Goal: Task Accomplishment & Management: Use online tool/utility

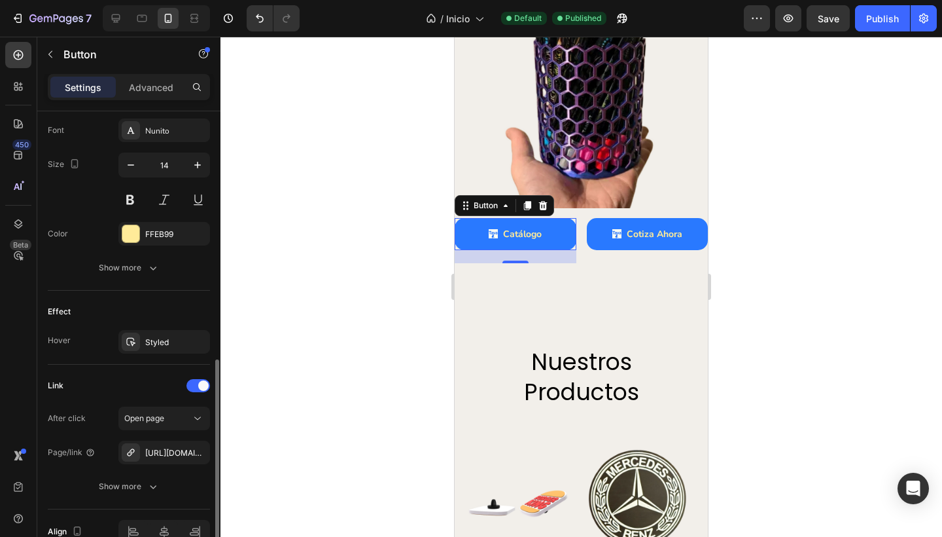
scroll to position [618, 0]
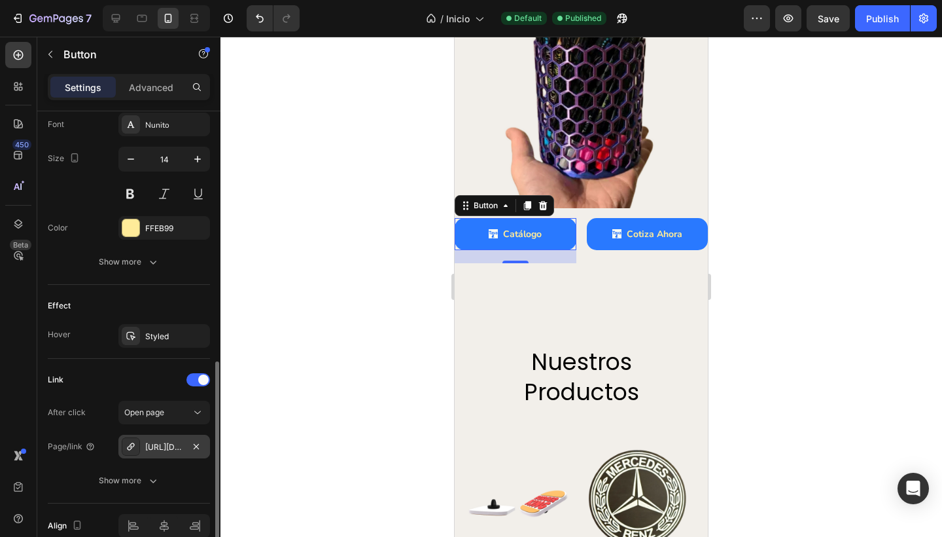
click at [185, 453] on div "[URL][DOMAIN_NAME]" at bounding box center [164, 447] width 92 height 24
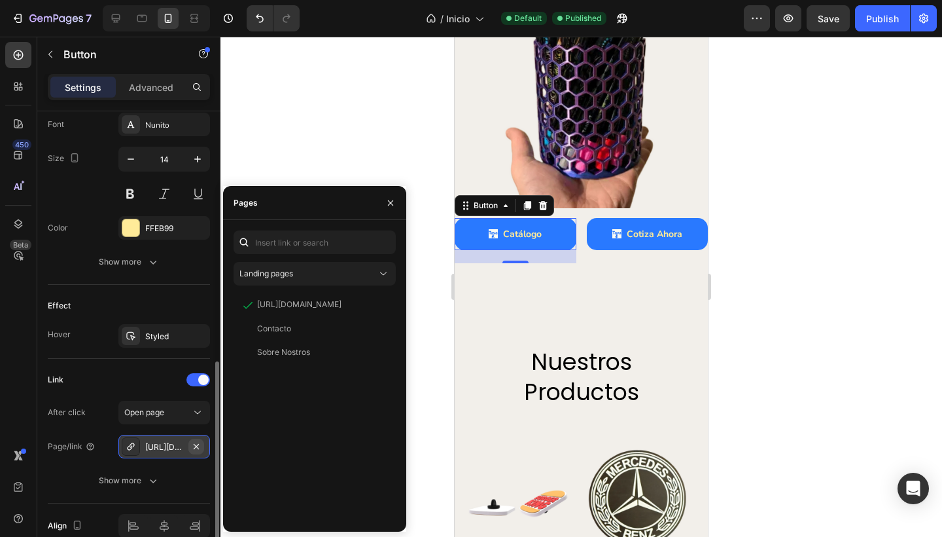
click at [194, 448] on icon "button" at bounding box center [196, 446] width 10 height 10
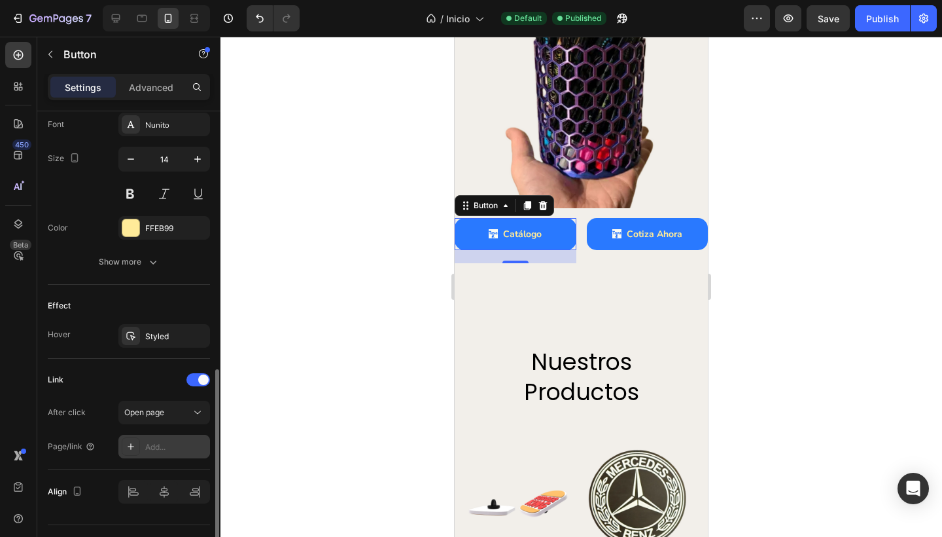
click at [154, 450] on div "Add..." at bounding box center [176, 447] width 62 height 12
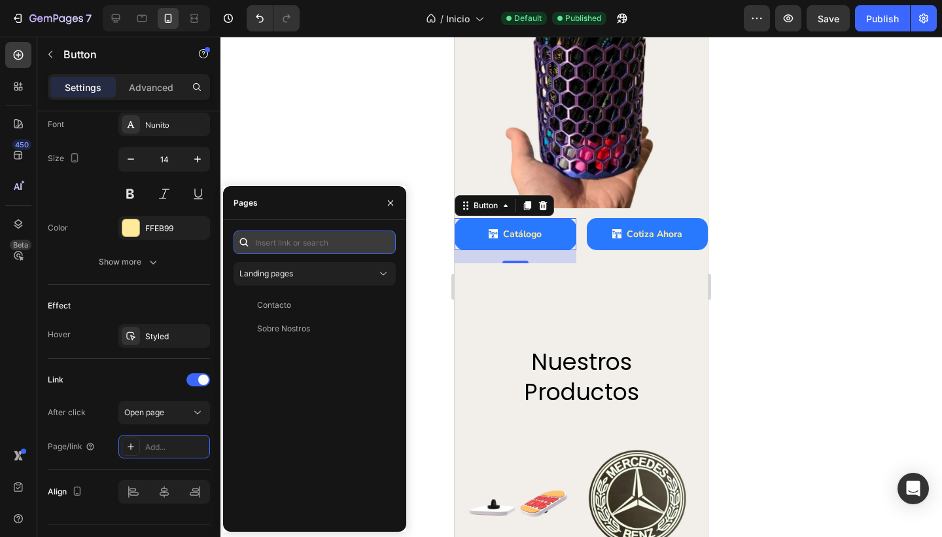
paste input "[URL][DOMAIN_NAME]"
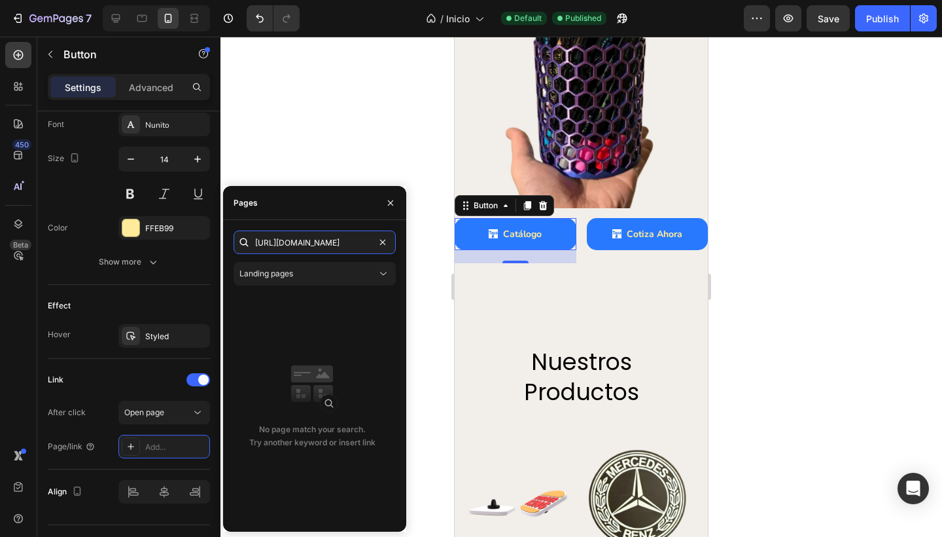
type input "[URL][DOMAIN_NAME]"
click at [343, 216] on div "Pages" at bounding box center [314, 203] width 183 height 34
click at [334, 157] on div at bounding box center [582, 287] width 722 height 500
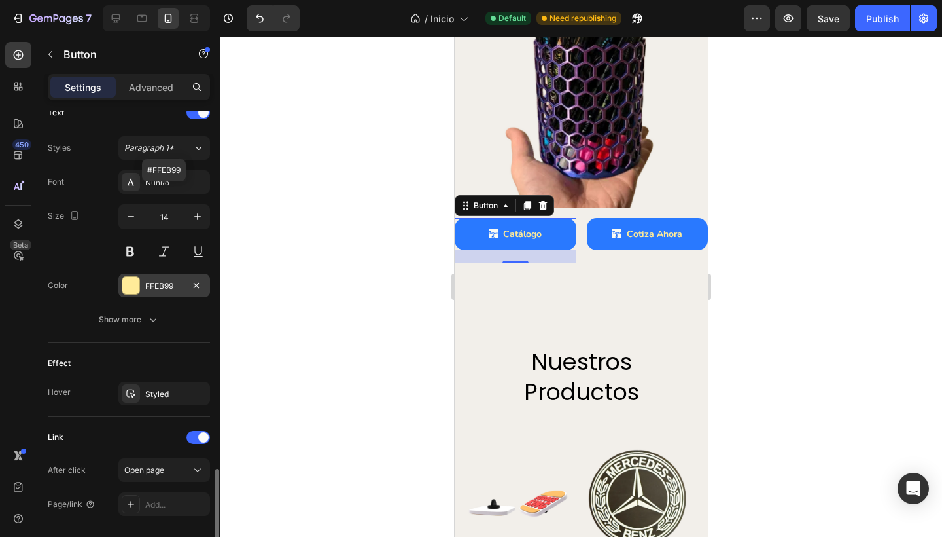
scroll to position [647, 0]
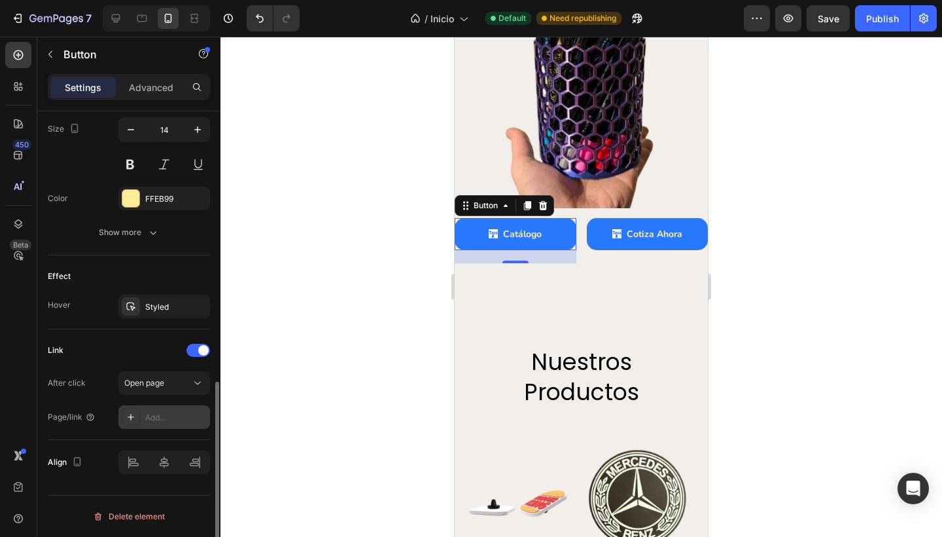
click at [149, 427] on div "Add..." at bounding box center [164, 417] width 92 height 24
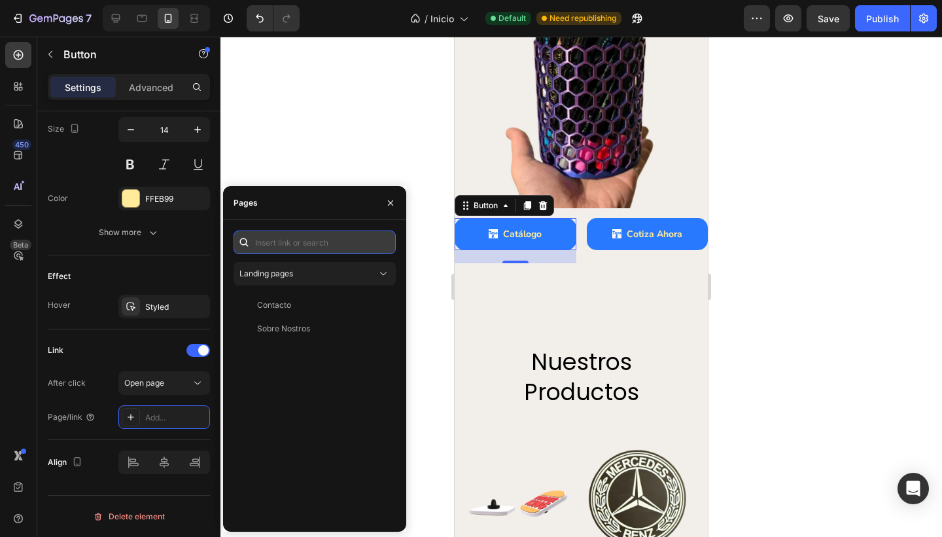
click at [309, 248] on input "text" at bounding box center [315, 242] width 162 height 24
paste input "[URL][DOMAIN_NAME]"
type input "[URL][DOMAIN_NAME]"
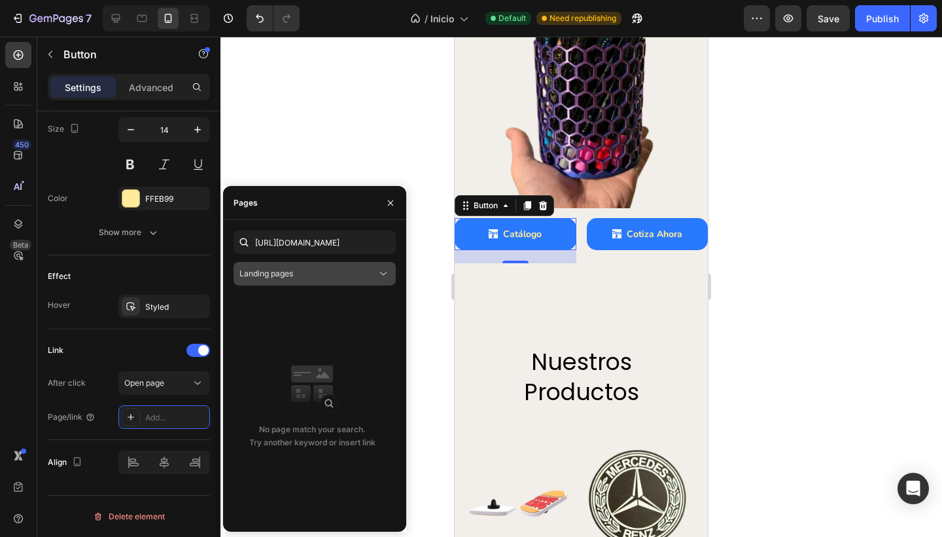
click at [343, 270] on div "Landing pages" at bounding box center [307, 274] width 137 height 12
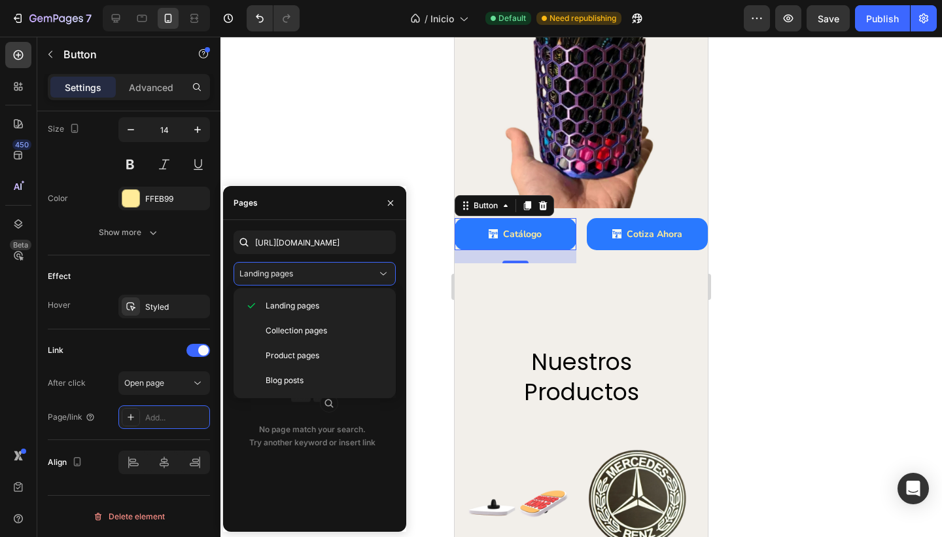
click at [279, 201] on div "Pages" at bounding box center [314, 203] width 183 height 34
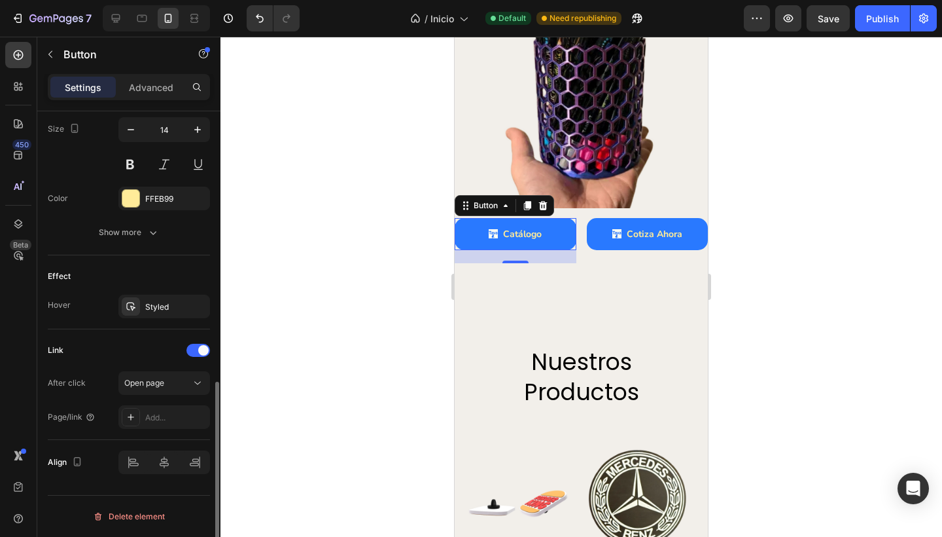
click at [107, 385] on div "After click Open page" at bounding box center [129, 383] width 162 height 24
click at [137, 417] on div at bounding box center [131, 417] width 18 height 18
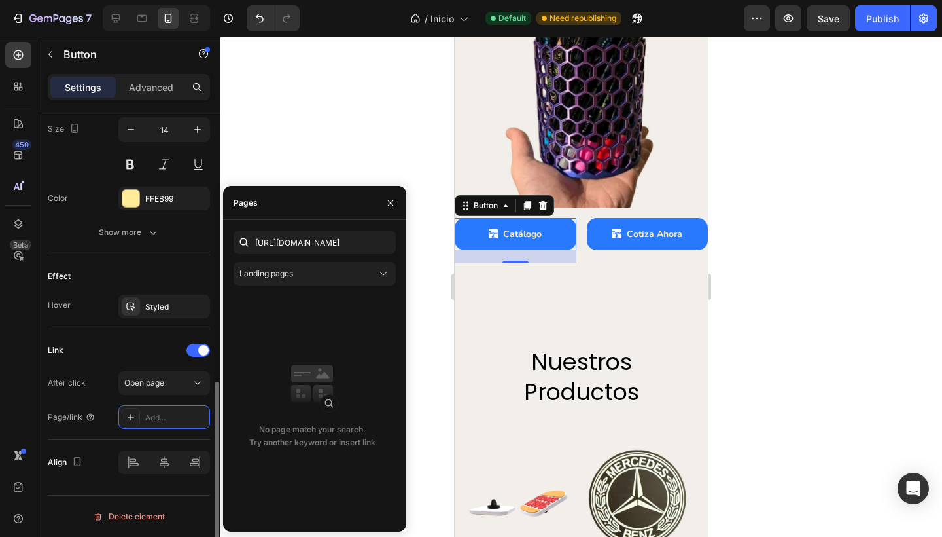
click at [87, 399] on div "After click Open page Page/link Add..." at bounding box center [129, 400] width 162 height 58
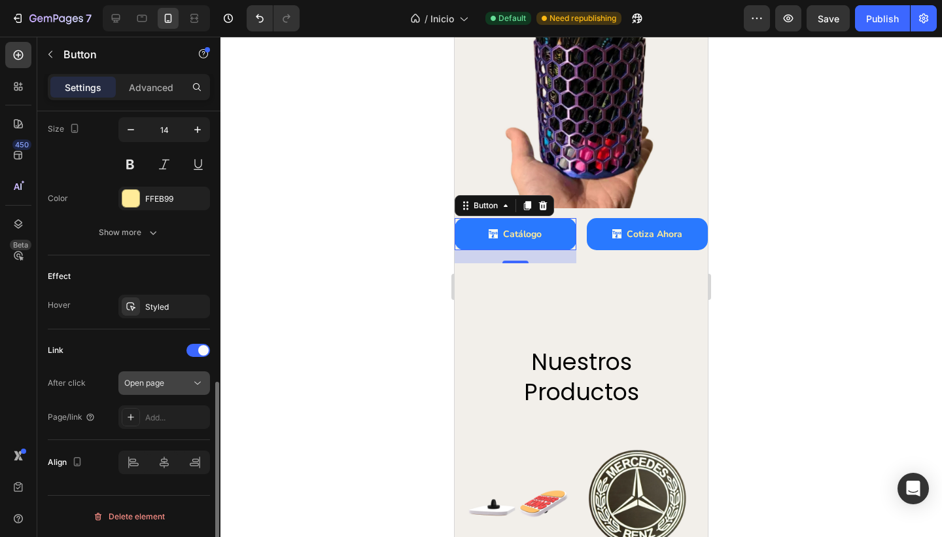
click at [142, 372] on button "Open page" at bounding box center [164, 383] width 92 height 24
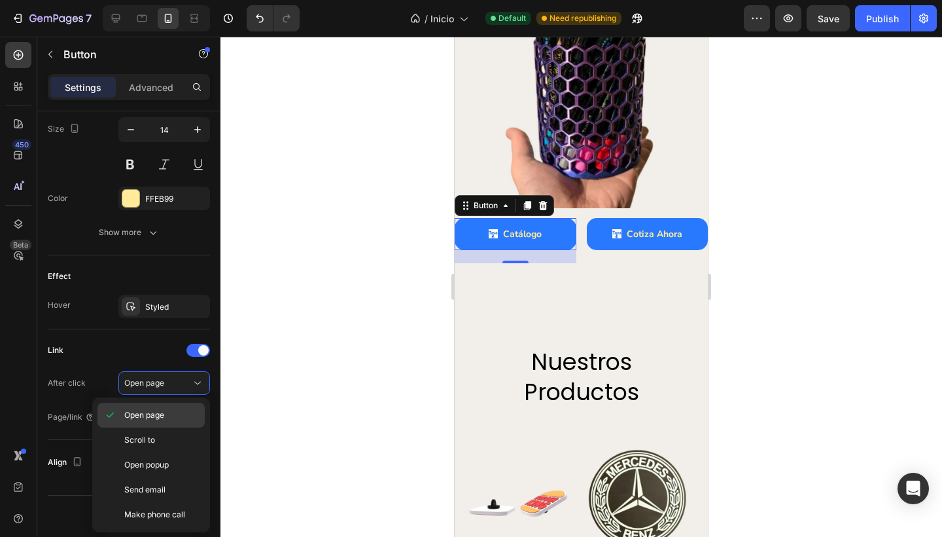
click at [160, 416] on span "Open page" at bounding box center [144, 415] width 40 height 12
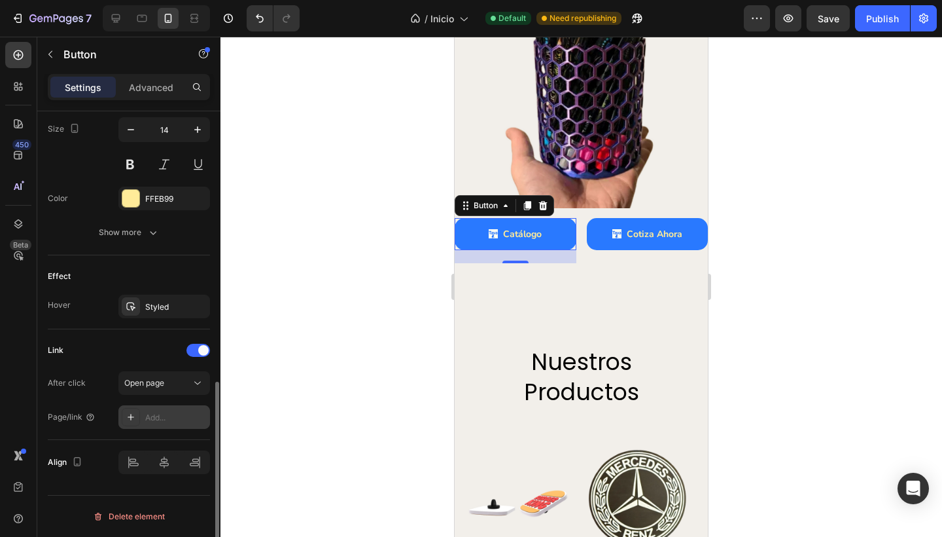
click at [162, 420] on div "Add..." at bounding box center [176, 418] width 62 height 12
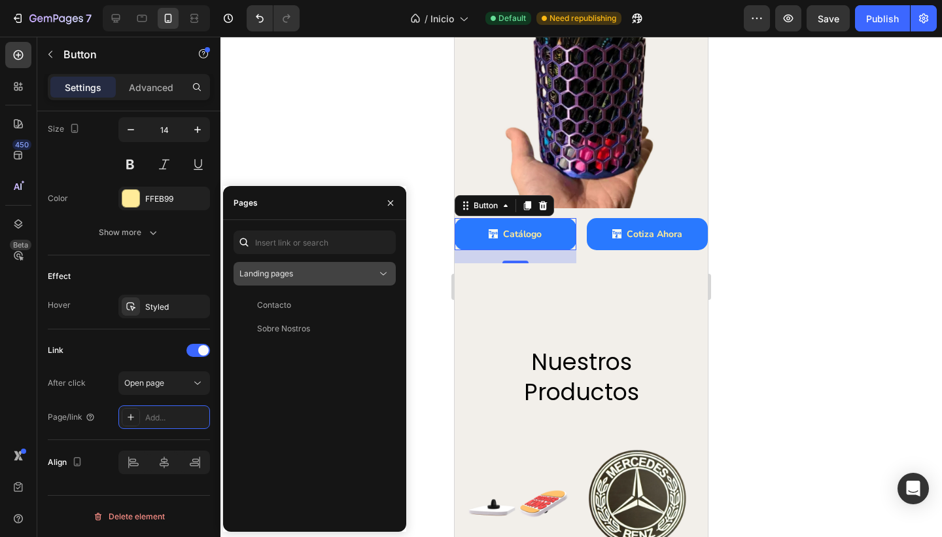
click at [306, 279] on div "Landing pages" at bounding box center [307, 274] width 137 height 12
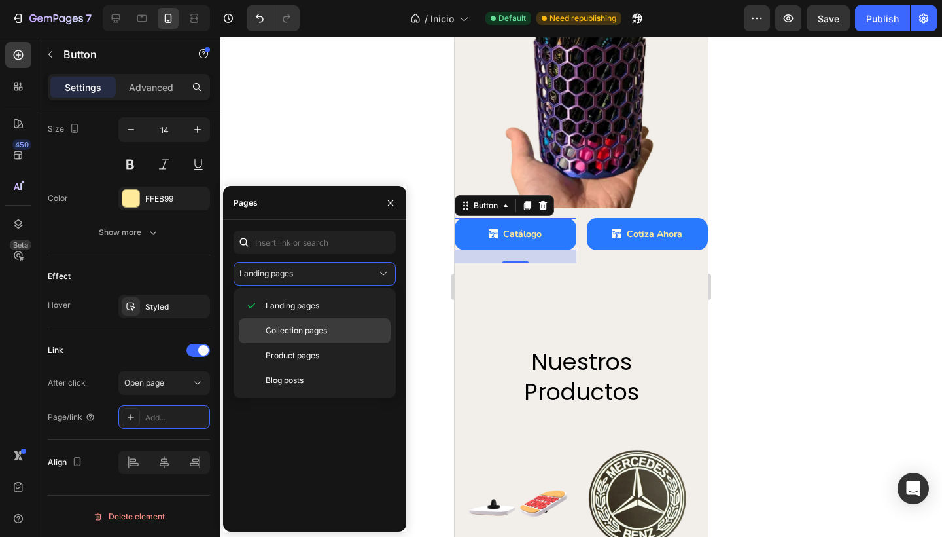
click at [311, 330] on span "Collection pages" at bounding box center [297, 331] width 62 height 12
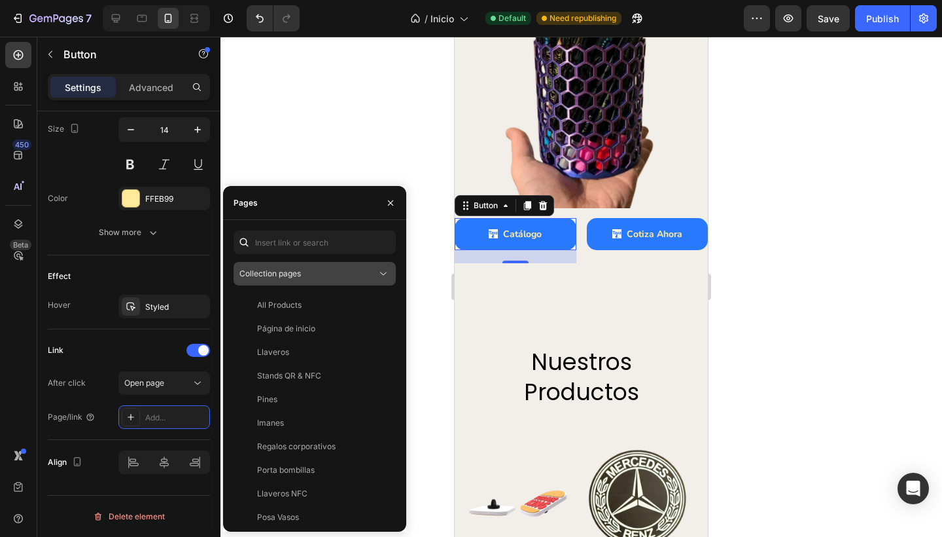
click at [350, 275] on div "Collection pages" at bounding box center [307, 274] width 137 height 12
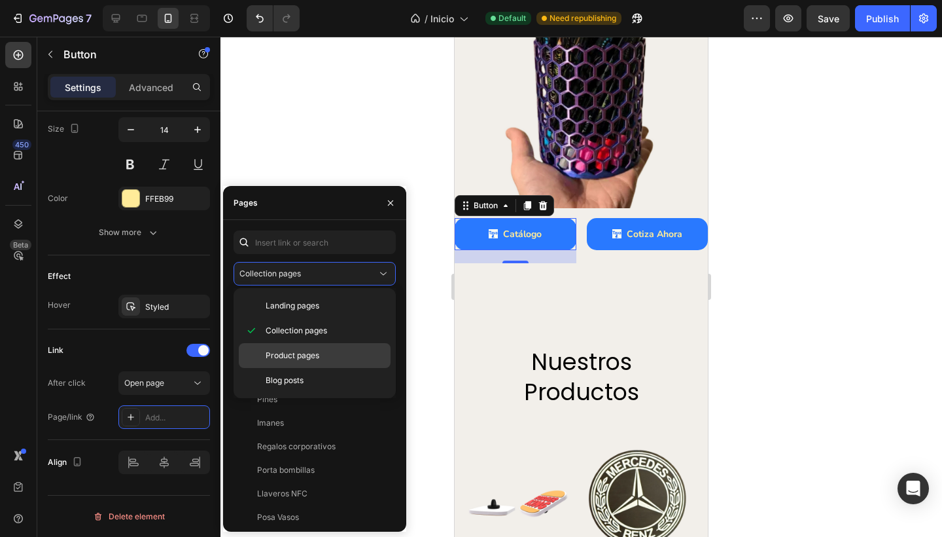
click at [311, 349] on span "Product pages" at bounding box center [293, 355] width 54 height 12
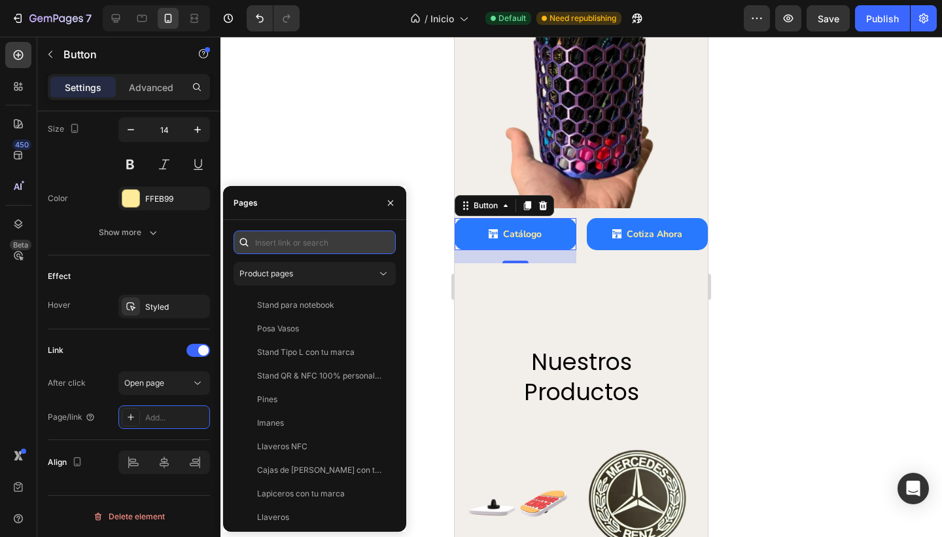
click at [304, 236] on input "text" at bounding box center [315, 242] width 162 height 24
paste input "[URL][DOMAIN_NAME]"
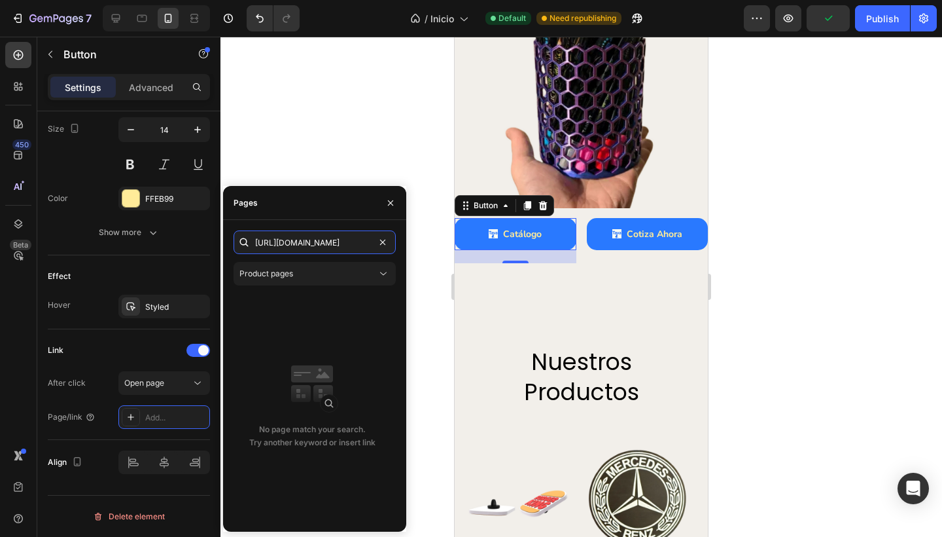
type input "[URL][DOMAIN_NAME]"
click at [319, 213] on div "Pages" at bounding box center [314, 203] width 183 height 34
click at [240, 239] on icon at bounding box center [244, 242] width 13 height 13
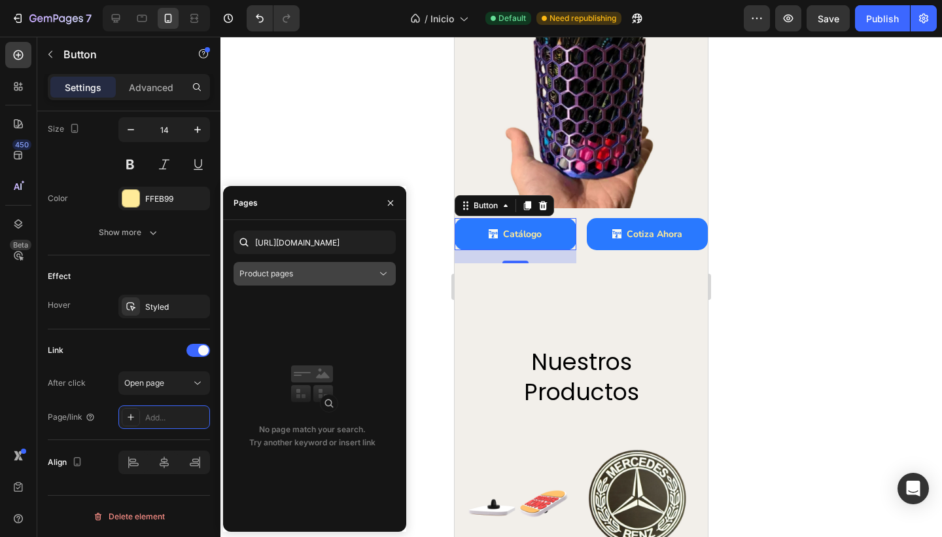
click at [266, 272] on span "Product pages" at bounding box center [266, 273] width 54 height 10
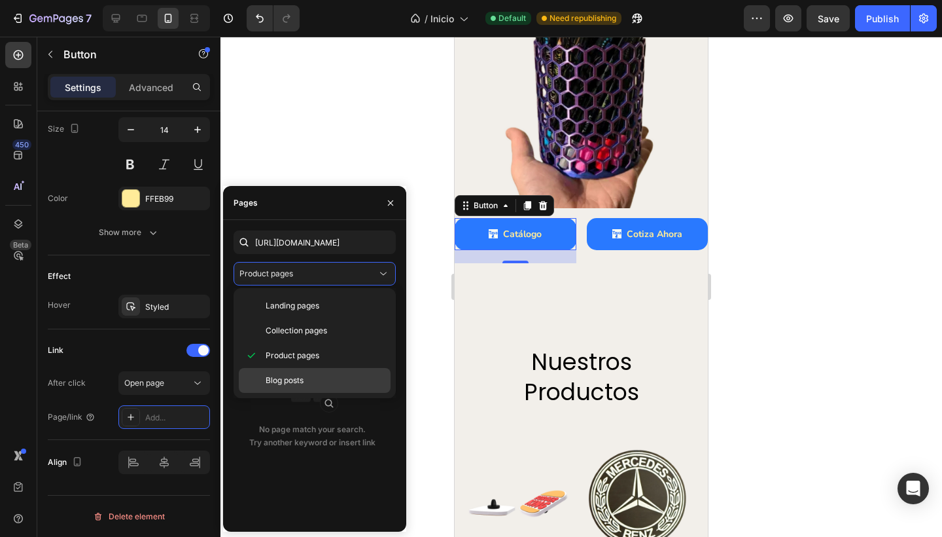
click at [277, 378] on span "Blog posts" at bounding box center [285, 380] width 38 height 12
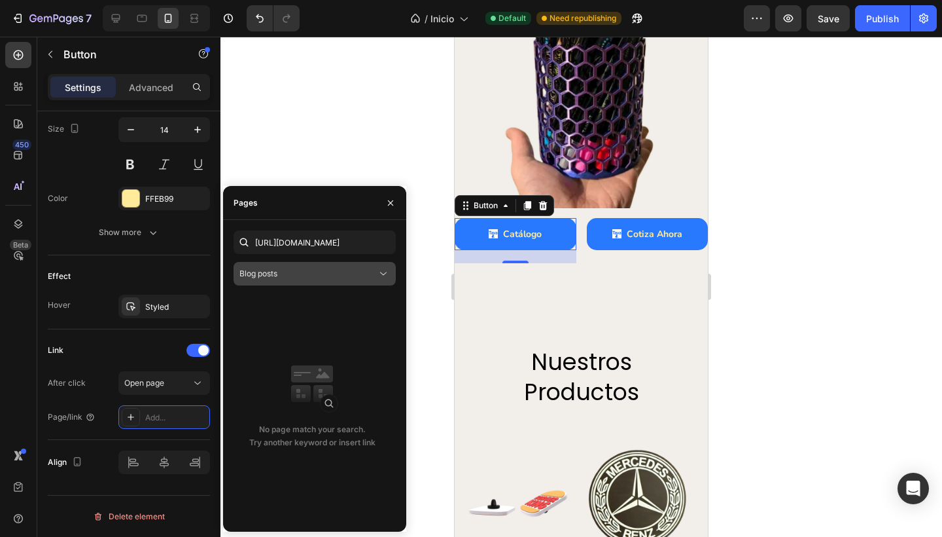
click at [342, 266] on button "Blog posts" at bounding box center [315, 274] width 162 height 24
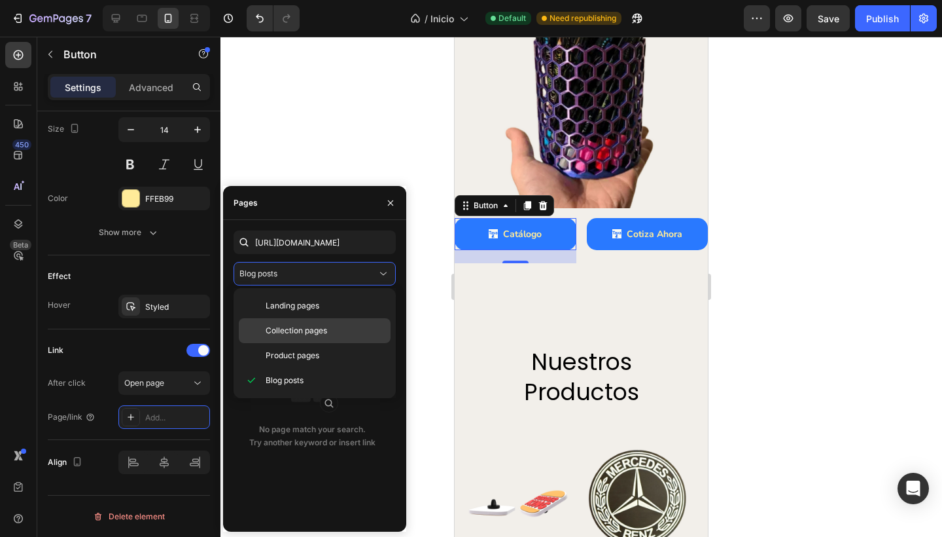
click at [295, 343] on div "Collection pages" at bounding box center [315, 355] width 152 height 25
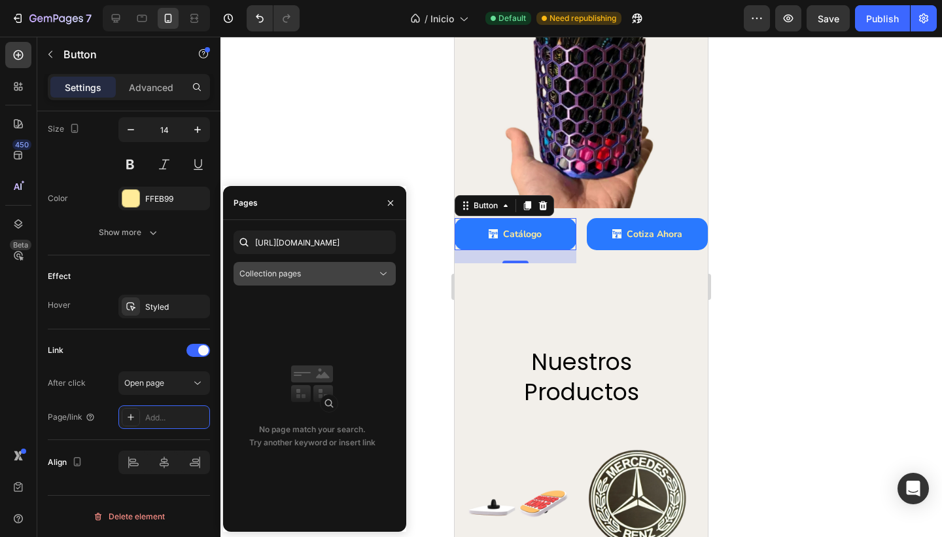
click at [358, 264] on button "Collection pages" at bounding box center [315, 274] width 162 height 24
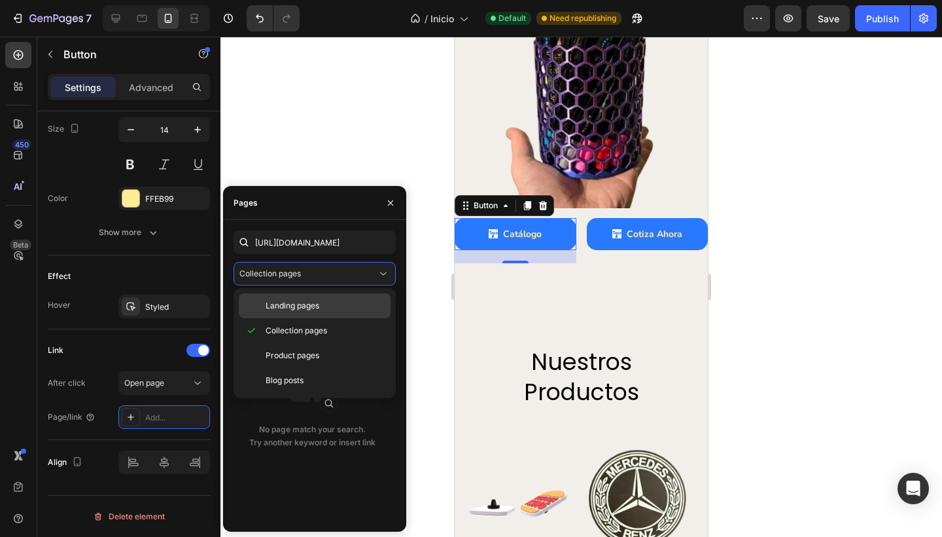
click at [330, 300] on p "Landing pages" at bounding box center [325, 306] width 119 height 12
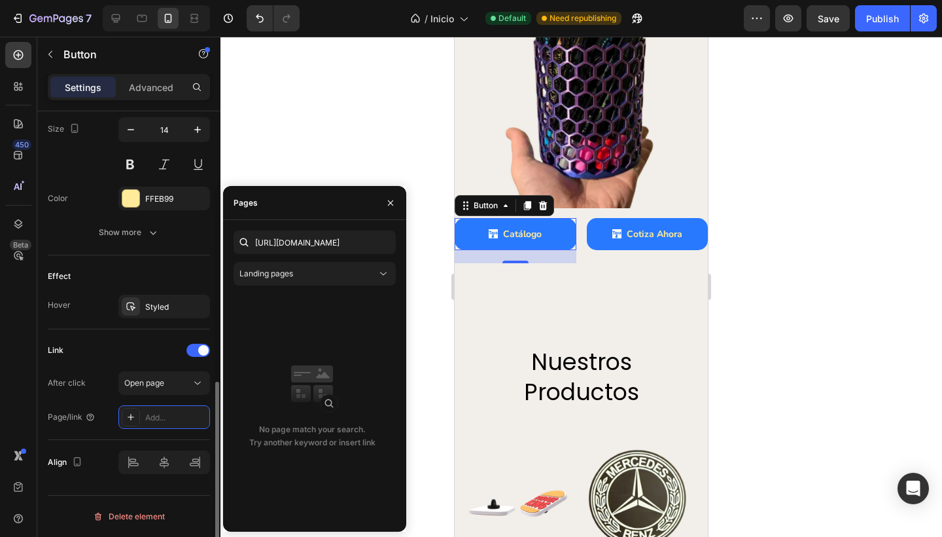
click at [151, 354] on div "Link" at bounding box center [129, 350] width 162 height 21
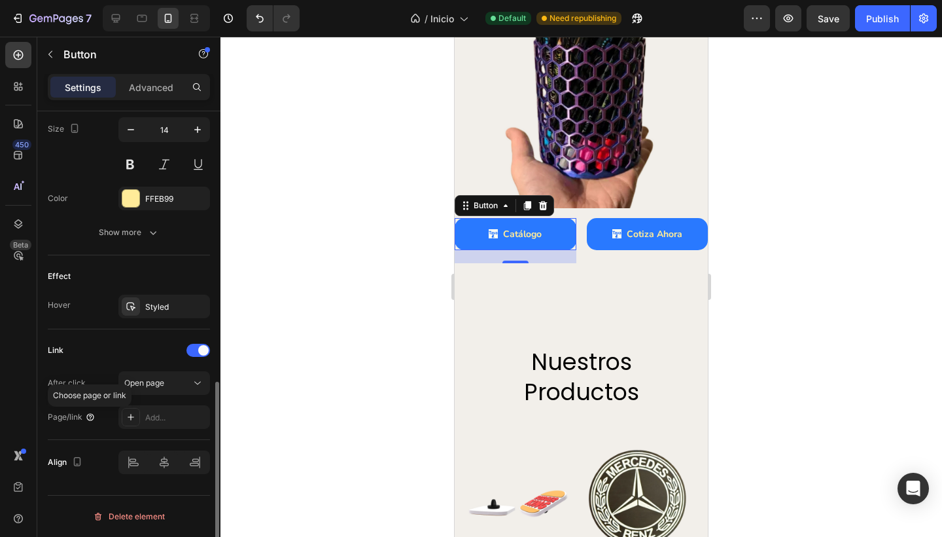
click at [85, 414] on icon at bounding box center [90, 417] width 10 height 10
click at [151, 417] on div "Add..." at bounding box center [176, 418] width 62 height 12
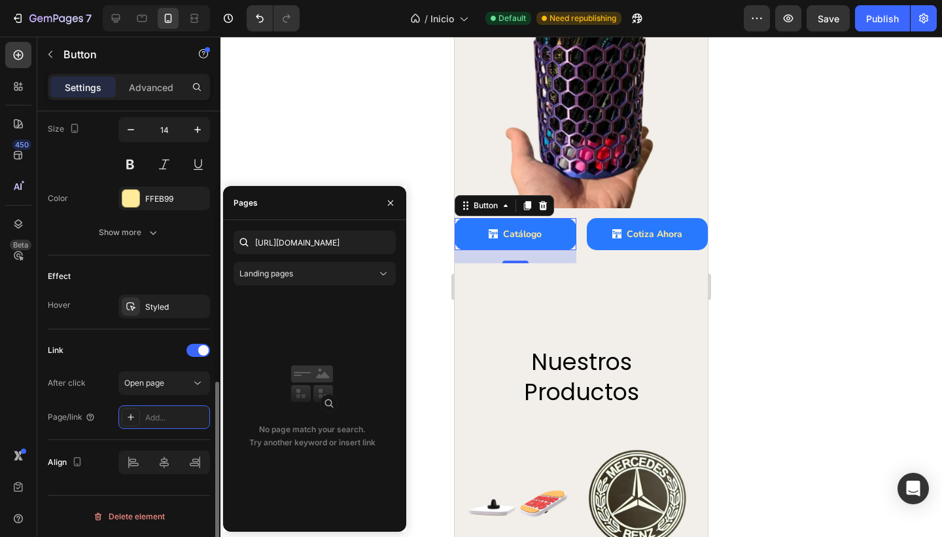
click at [101, 287] on div "Effect Hover Styled" at bounding box center [129, 292] width 162 height 74
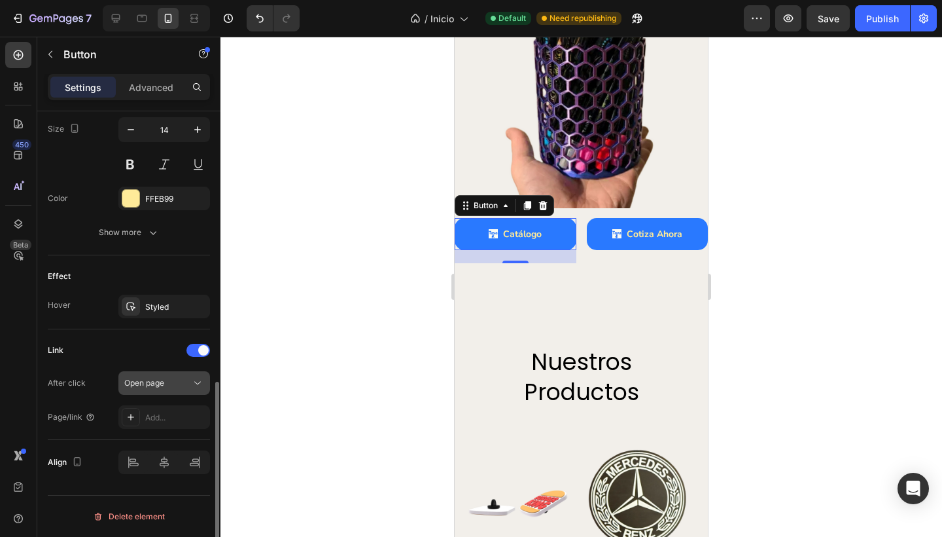
click at [159, 389] on div "Open page" at bounding box center [164, 382] width 80 height 13
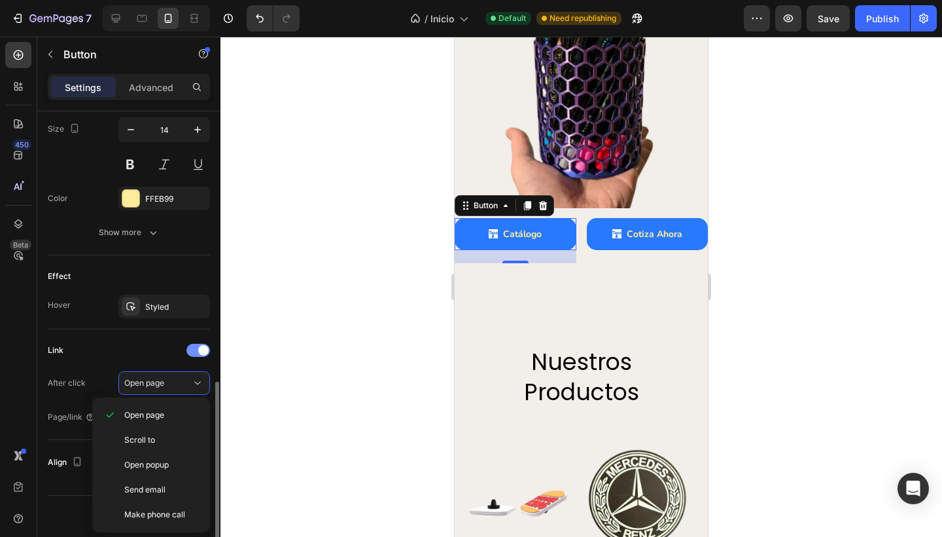
click at [194, 344] on div at bounding box center [198, 350] width 24 height 13
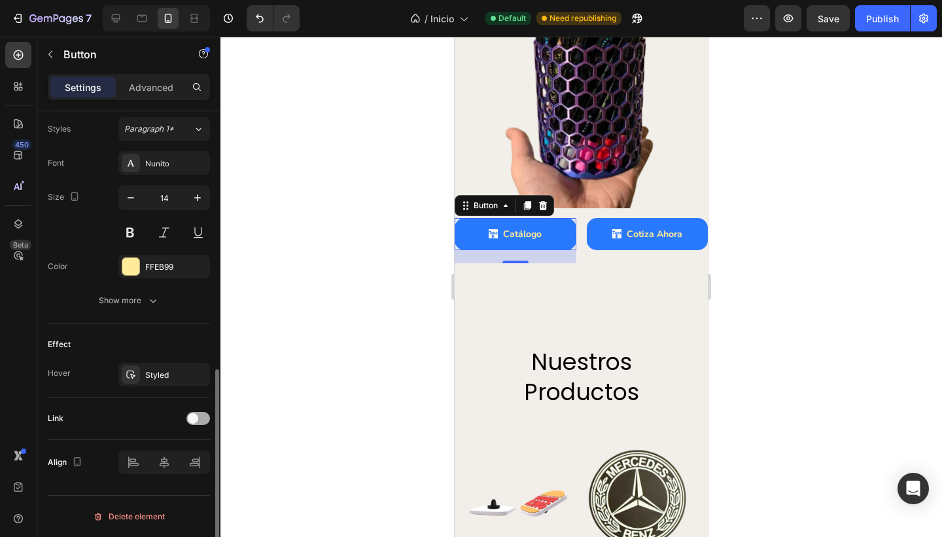
scroll to position [579, 0]
click at [192, 417] on span at bounding box center [193, 418] width 10 height 10
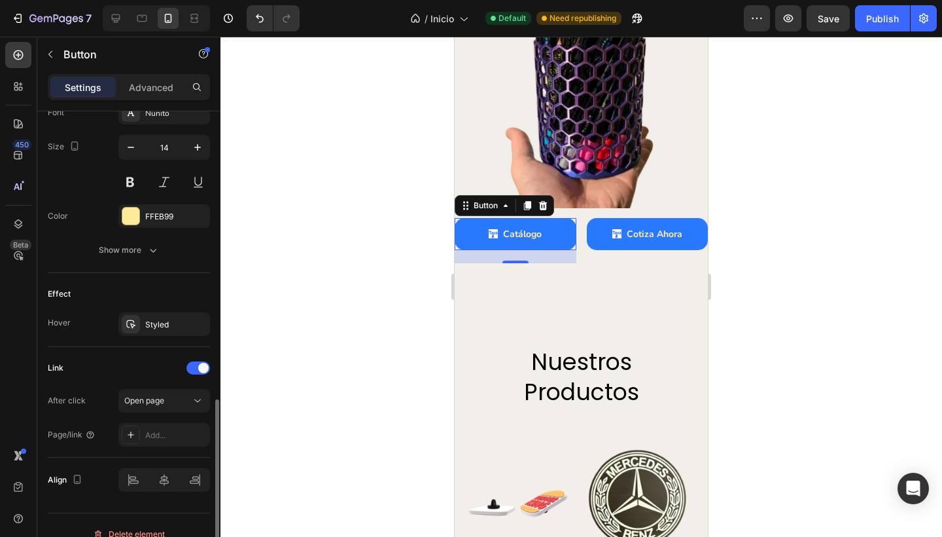
scroll to position [647, 0]
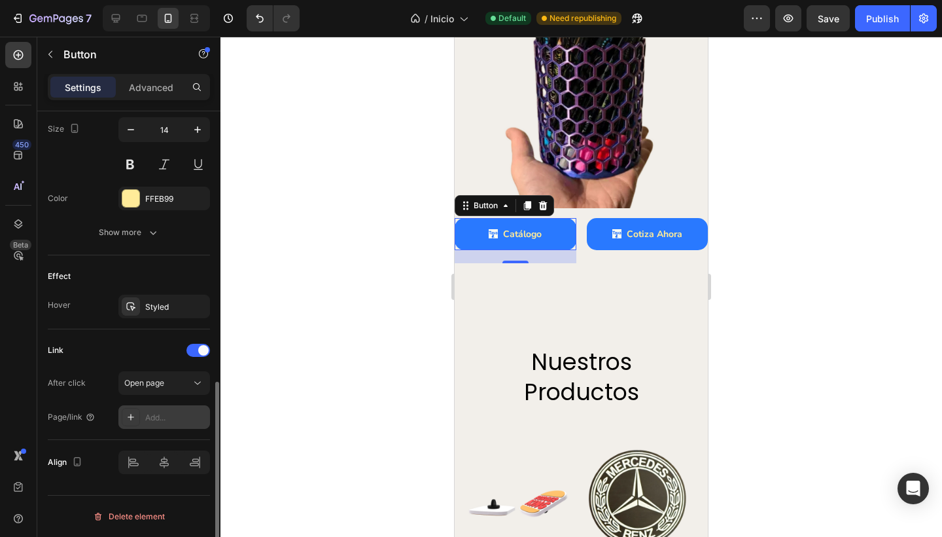
click at [154, 427] on div "Add..." at bounding box center [164, 417] width 92 height 24
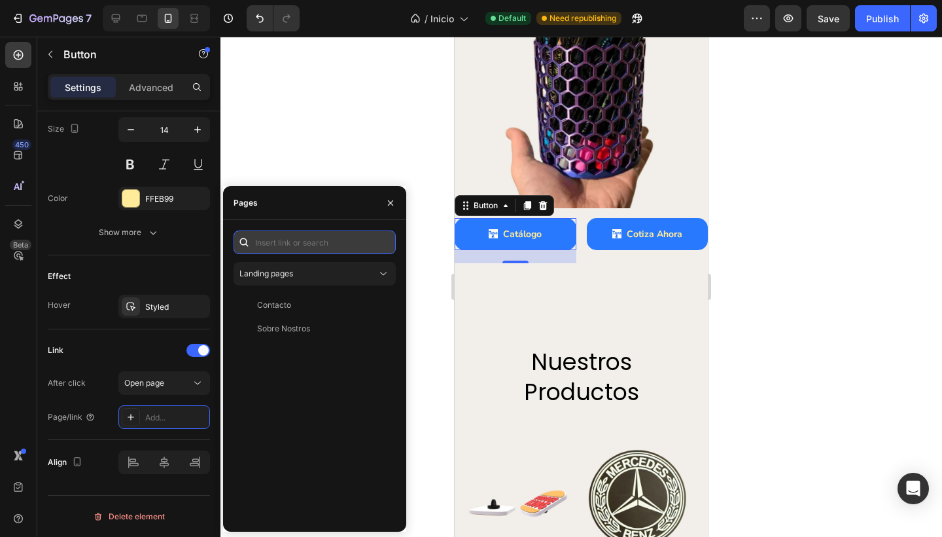
click at [291, 244] on input "text" at bounding box center [315, 242] width 162 height 24
paste input "[URL][DOMAIN_NAME]"
type input "[URL][DOMAIN_NAME]"
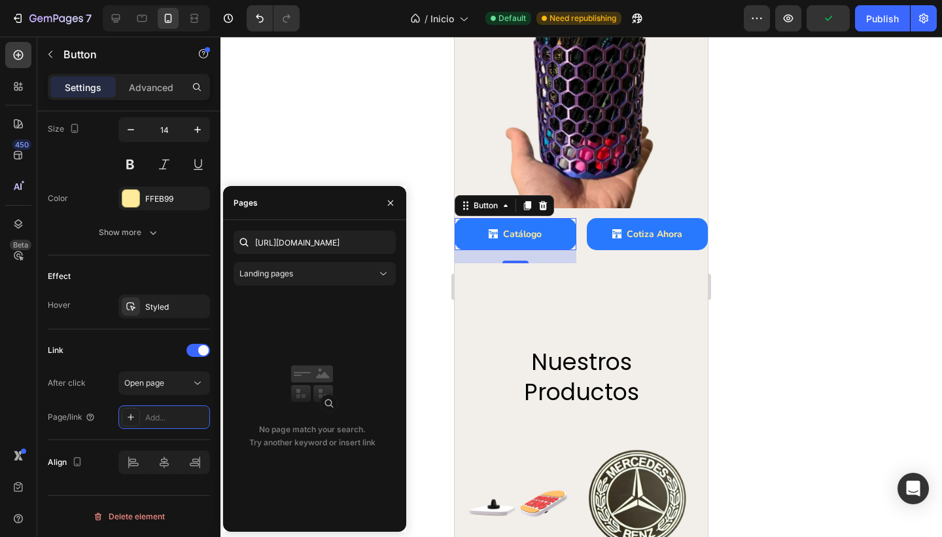
click at [315, 408] on icon at bounding box center [312, 399] width 52 height 26
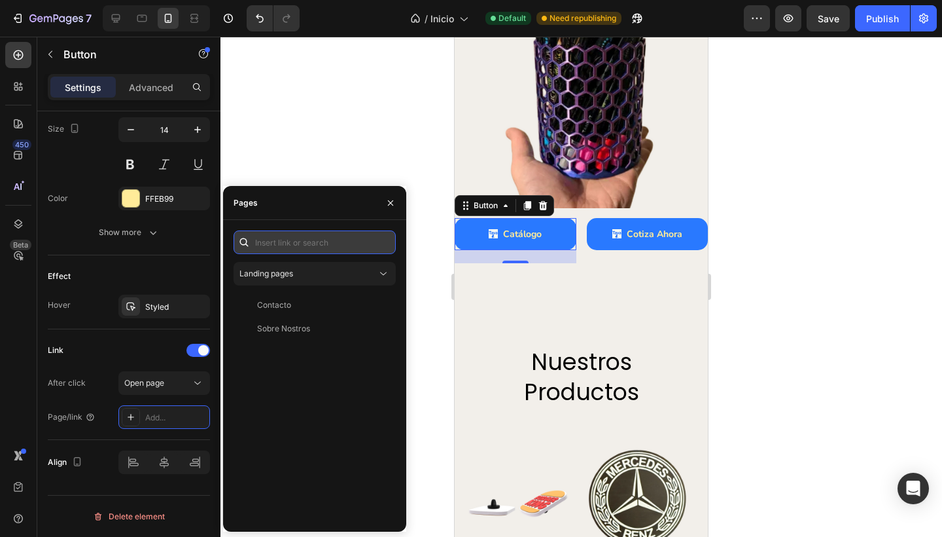
paste input "[URL][DOMAIN_NAME]"
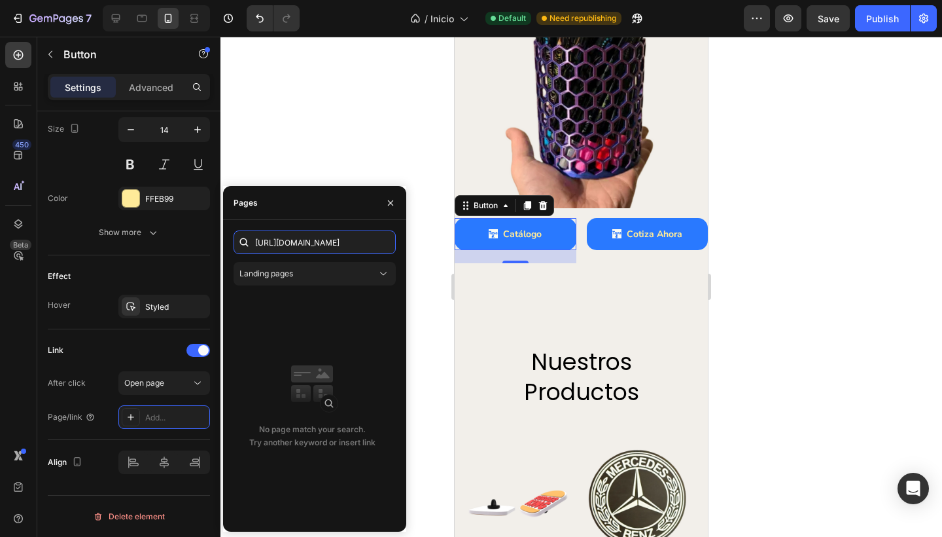
type input "[URL][DOMAIN_NAME]"
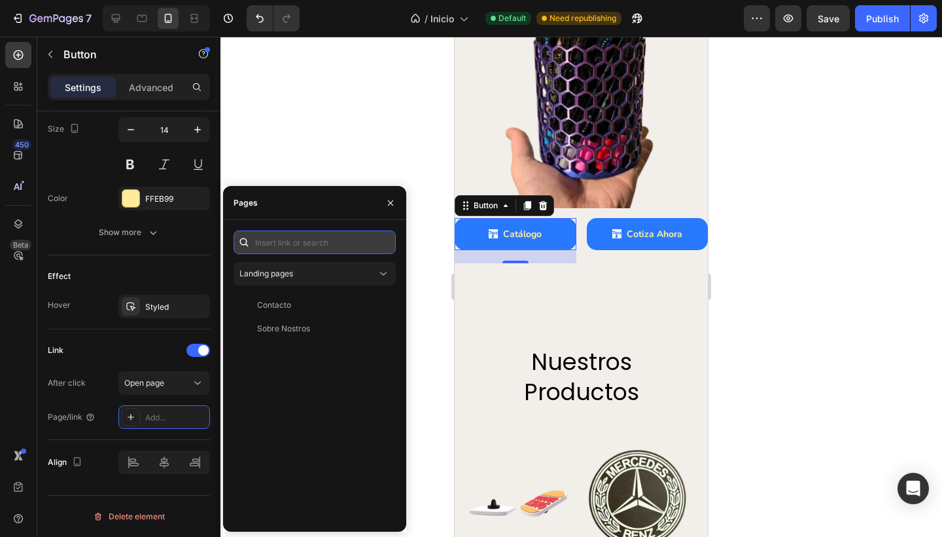
paste input "[URL][DOMAIN_NAME]"
type input "[URL][DOMAIN_NAME]"
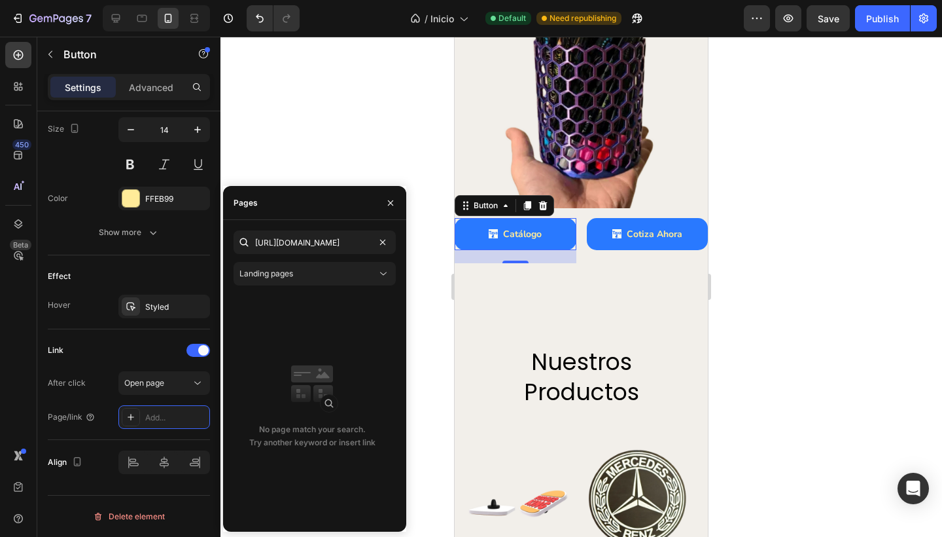
click at [351, 199] on div "Pages" at bounding box center [314, 203] width 183 height 34
click at [294, 453] on div "No page match your search. Try another keyword or insert link" at bounding box center [312, 407] width 157 height 228
click at [322, 281] on button "Landing pages" at bounding box center [315, 274] width 162 height 24
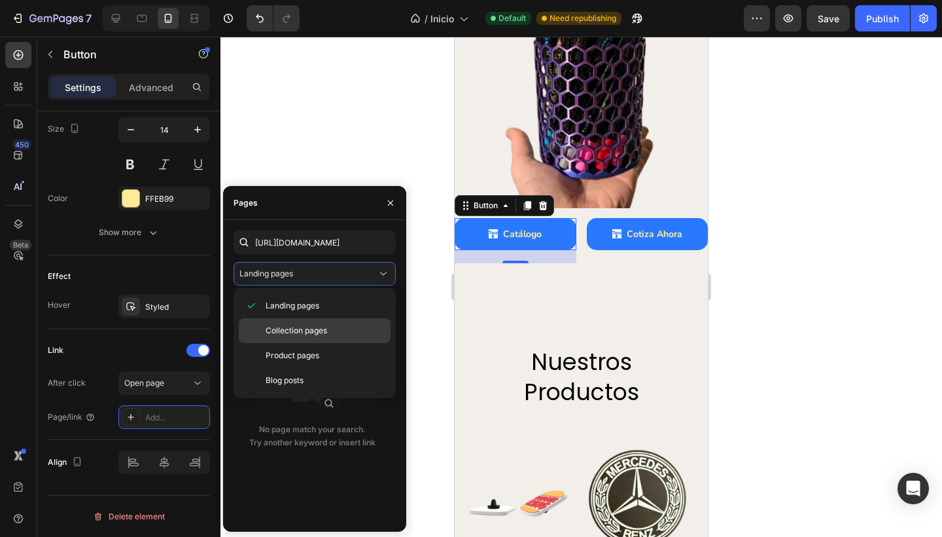
click at [304, 332] on span "Collection pages" at bounding box center [297, 331] width 62 height 12
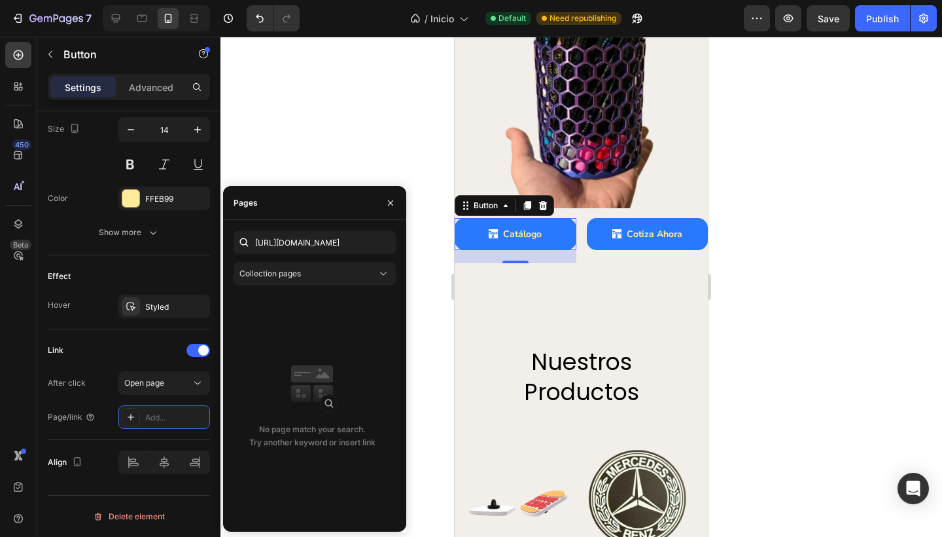
click at [335, 258] on div "[URL][DOMAIN_NAME] Collection pages No page match your search. Try another keyw…" at bounding box center [315, 375] width 162 height 291
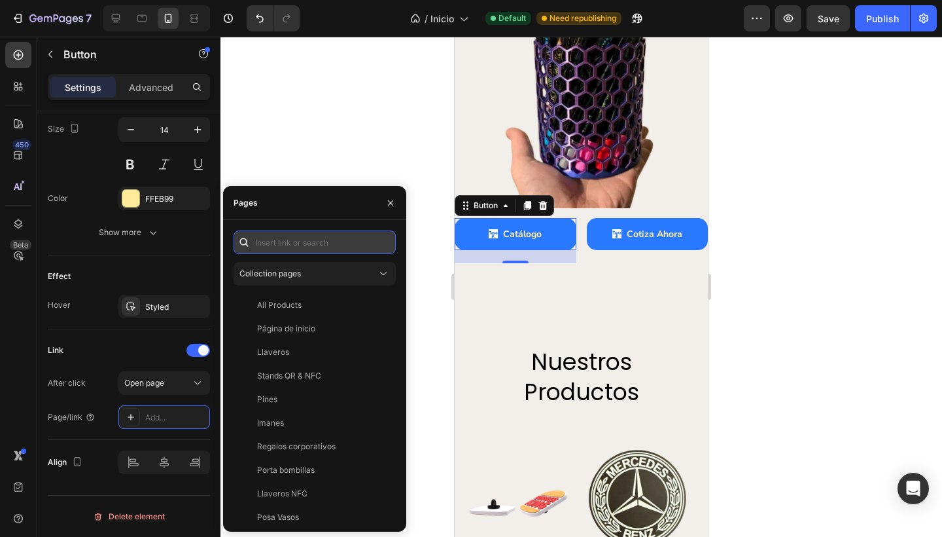
click at [343, 241] on input "text" at bounding box center [315, 242] width 162 height 24
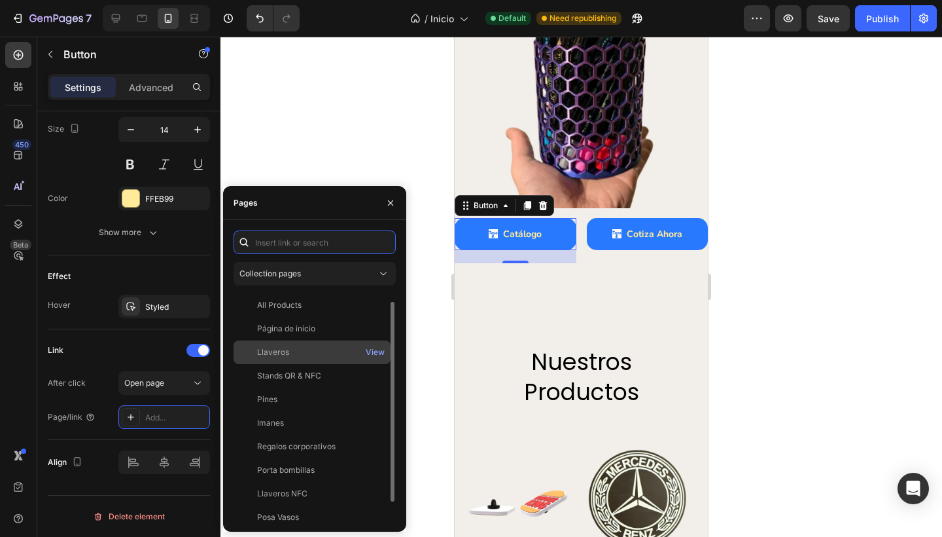
scroll to position [31, 0]
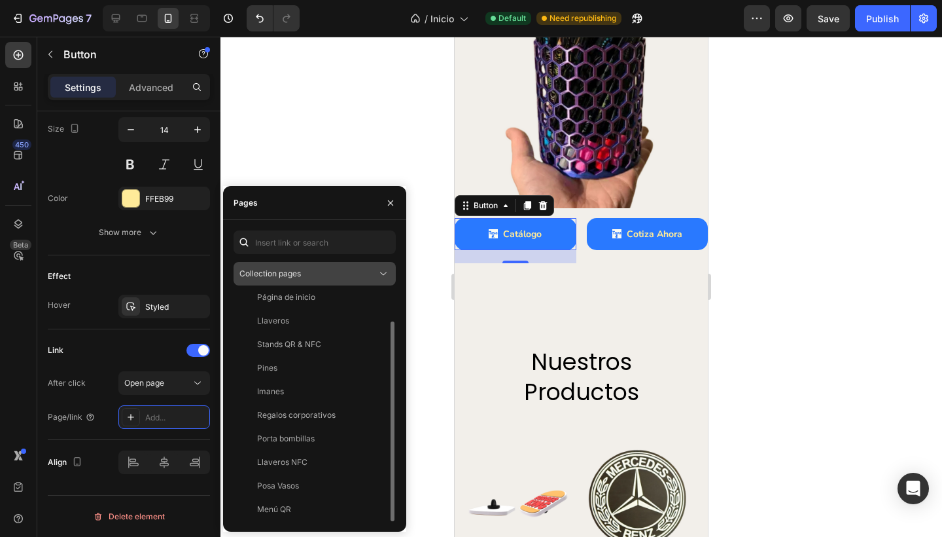
click at [369, 272] on div "Collection pages" at bounding box center [307, 274] width 137 height 12
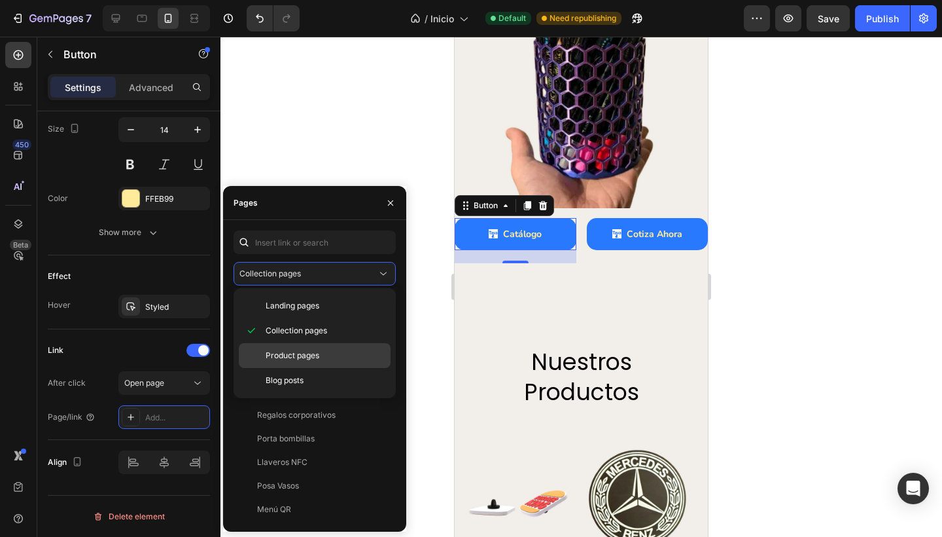
click at [294, 368] on div "Product pages" at bounding box center [315, 380] width 152 height 25
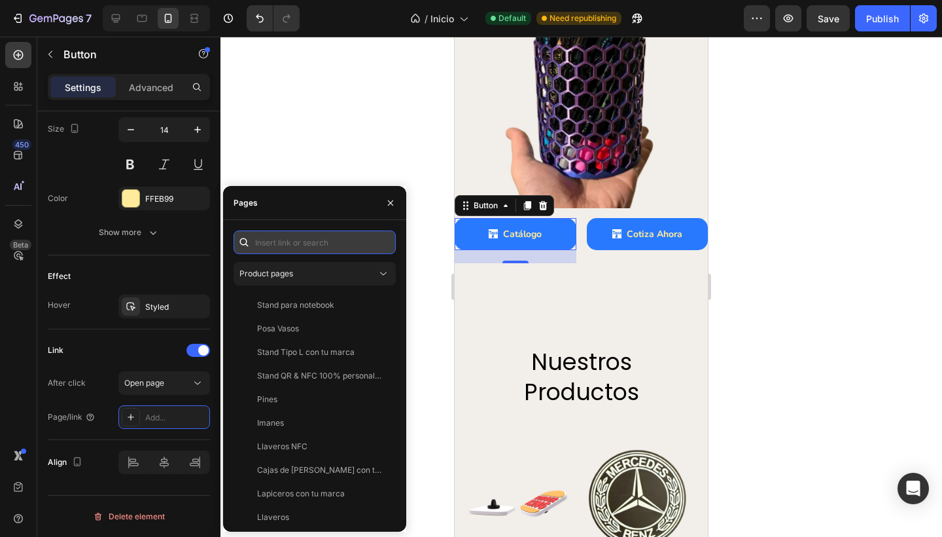
click at [330, 238] on input "text" at bounding box center [315, 242] width 162 height 24
paste input "[URL][DOMAIN_NAME]"
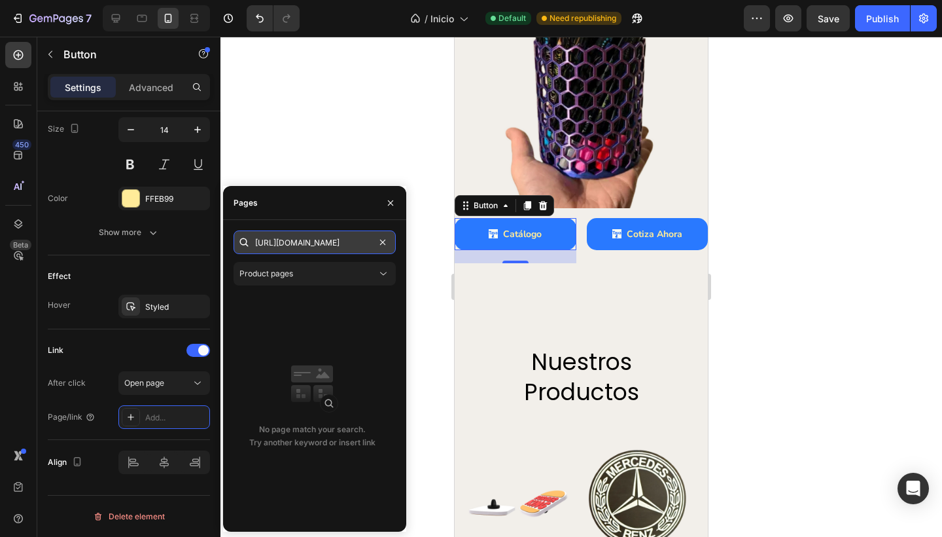
type input "[URL][DOMAIN_NAME]"
click at [308, 173] on div at bounding box center [582, 287] width 722 height 500
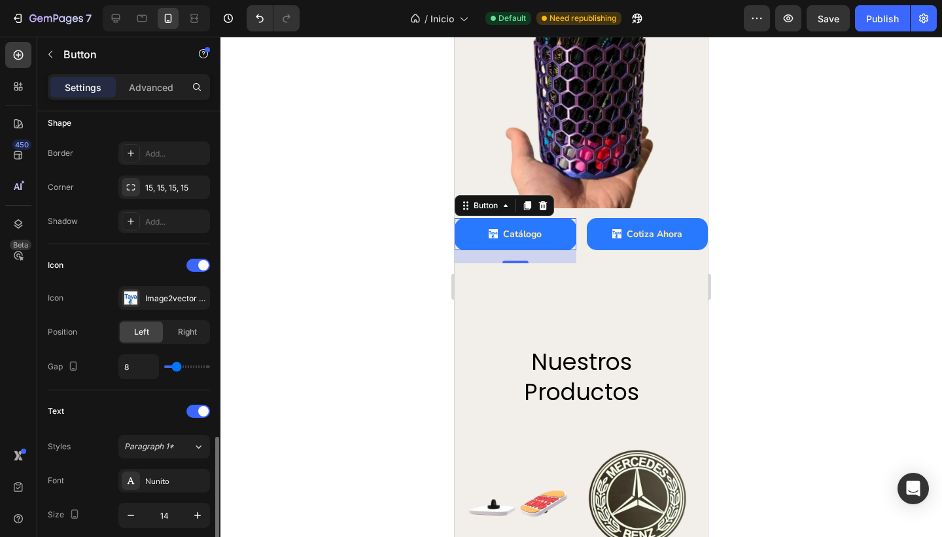
scroll to position [647, 0]
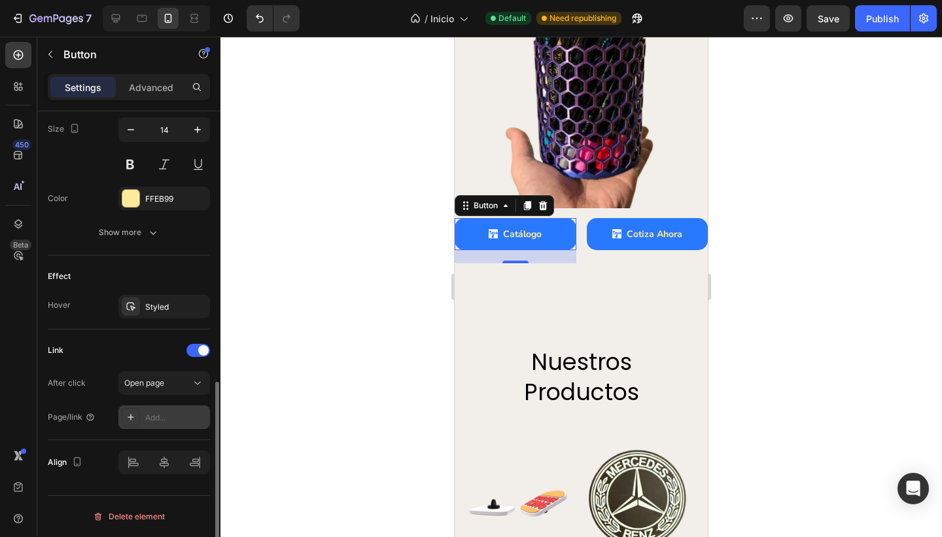
click at [154, 423] on div "Add..." at bounding box center [164, 417] width 92 height 24
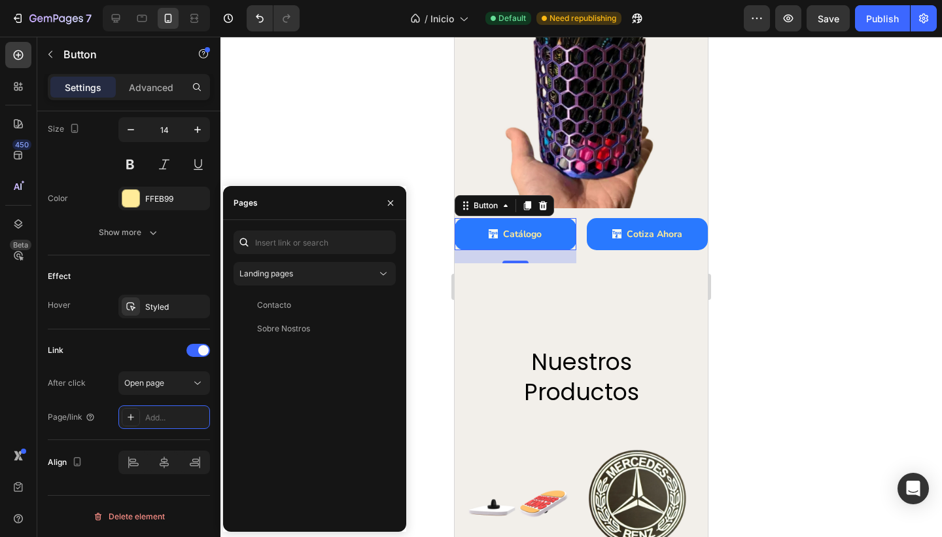
click at [360, 173] on div at bounding box center [582, 287] width 722 height 500
